Goal: Task Accomplishment & Management: Manage account settings

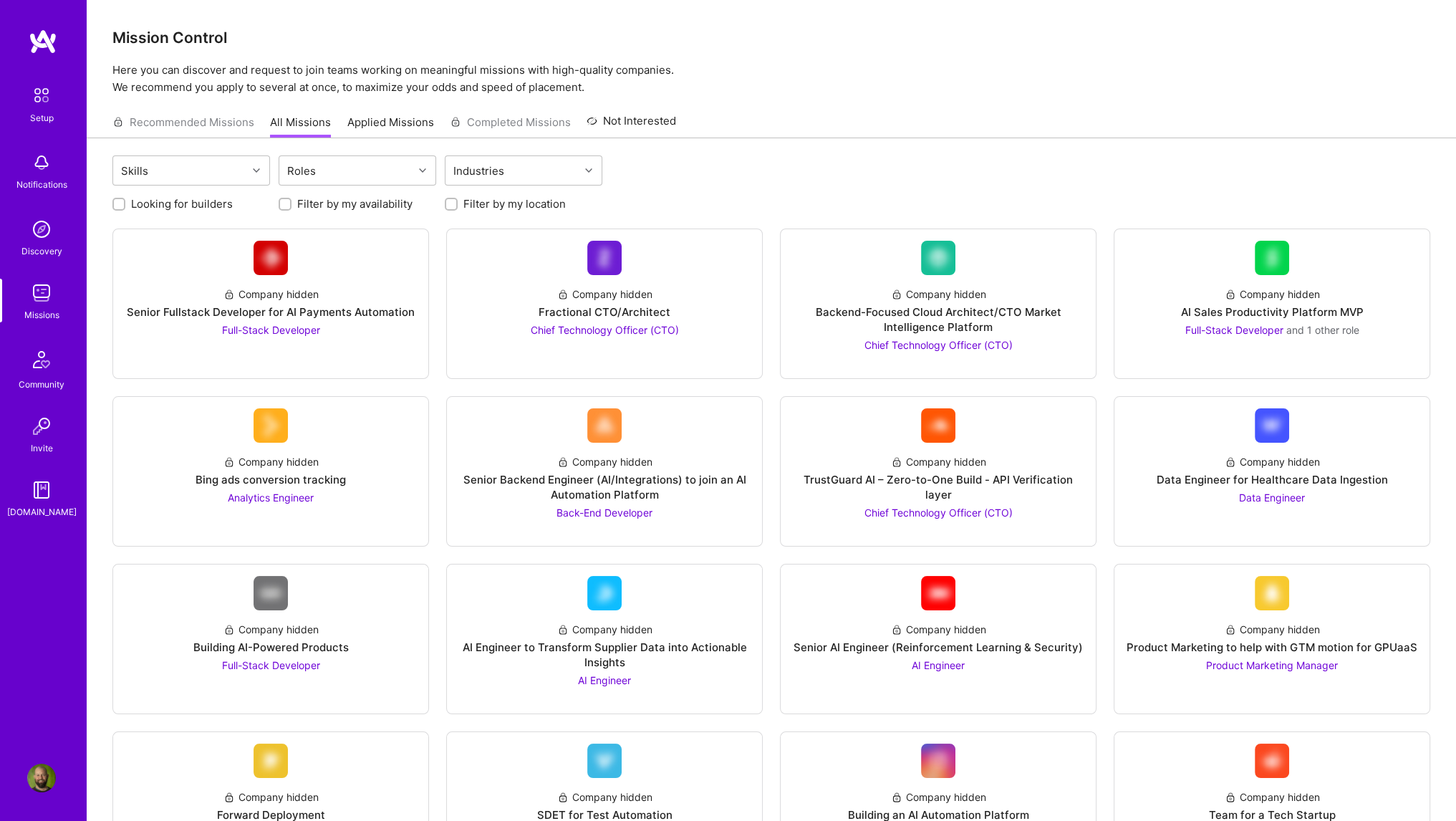
click at [45, 297] on img at bounding box center [41, 293] width 28 height 28
click at [396, 120] on link "Applied Missions" at bounding box center [391, 127] width 87 height 24
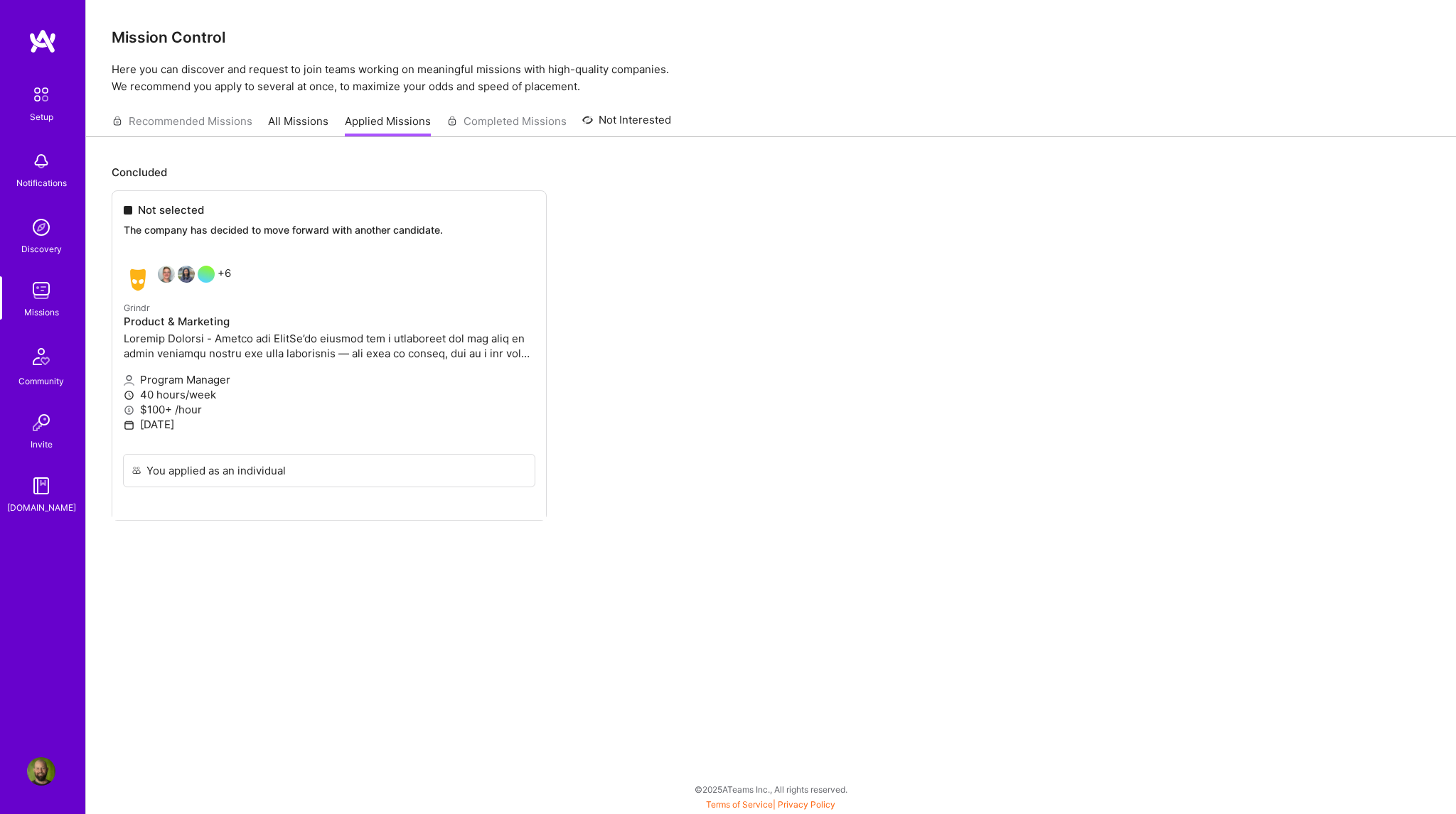
click at [51, 48] on img at bounding box center [42, 41] width 28 height 26
